Goal: Navigation & Orientation: Find specific page/section

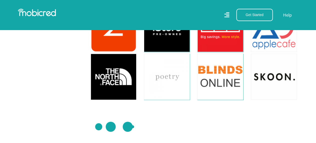
scroll to position [1130, 0]
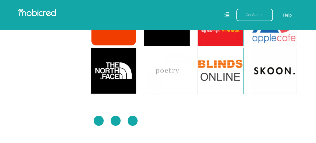
click at [129, 121] on img at bounding box center [116, 120] width 50 height 50
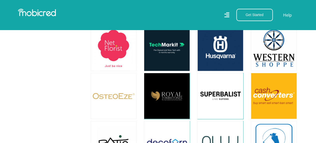
scroll to position [1456, 0]
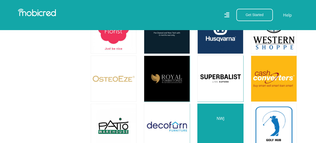
click at [208, 99] on link at bounding box center [221, 126] width 54 height 54
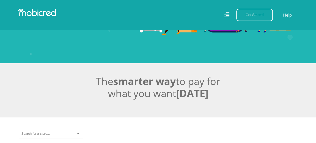
scroll to position [0, 0]
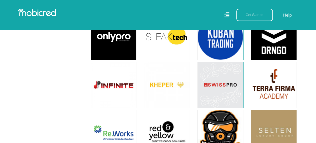
scroll to position [1885, 0]
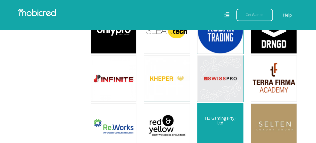
click at [231, 111] on link at bounding box center [221, 126] width 54 height 54
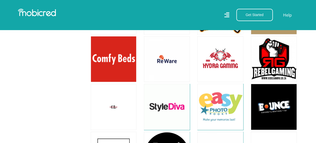
scroll to position [2003, 0]
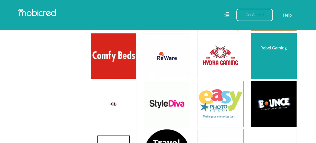
click at [276, 44] on link at bounding box center [274, 56] width 54 height 54
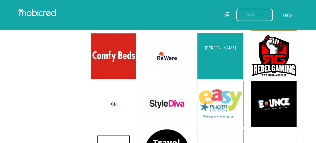
click at [235, 56] on link at bounding box center [221, 56] width 54 height 54
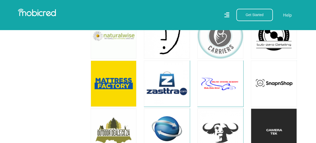
scroll to position [2207, 0]
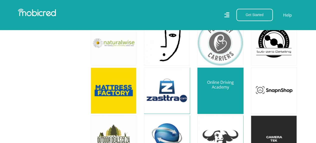
click at [225, 80] on link at bounding box center [221, 90] width 54 height 54
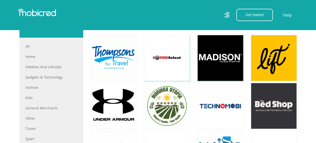
scroll to position [183, 0]
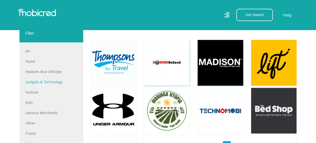
click at [56, 81] on link "Gadgets & Technology" at bounding box center [52, 81] width 52 height 5
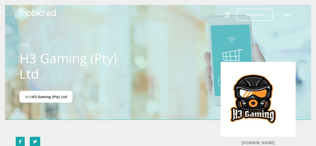
click at [55, 99] on span "H3 Gaming (Pty) Ltd" at bounding box center [49, 97] width 35 height 5
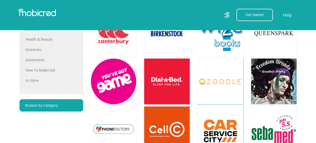
scroll to position [81, 0]
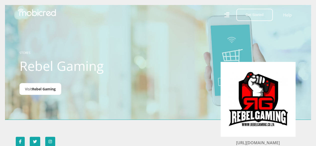
click at [46, 91] on span "Rebel Gaming" at bounding box center [44, 89] width 24 height 5
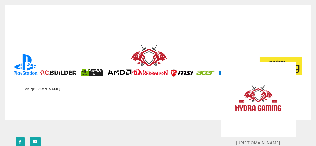
click at [53, 91] on span "[PERSON_NAME]" at bounding box center [46, 89] width 29 height 5
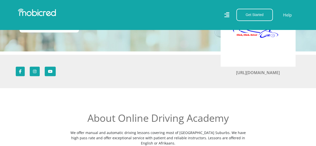
scroll to position [62, 0]
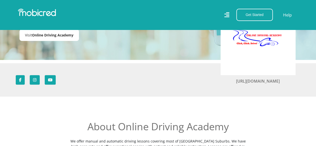
click at [54, 36] on span "Online Driving Academy" at bounding box center [53, 35] width 42 height 5
